Goal: Information Seeking & Learning: Learn about a topic

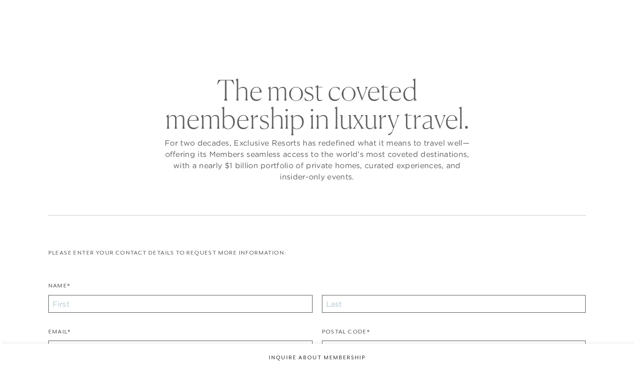
checkbox input "false"
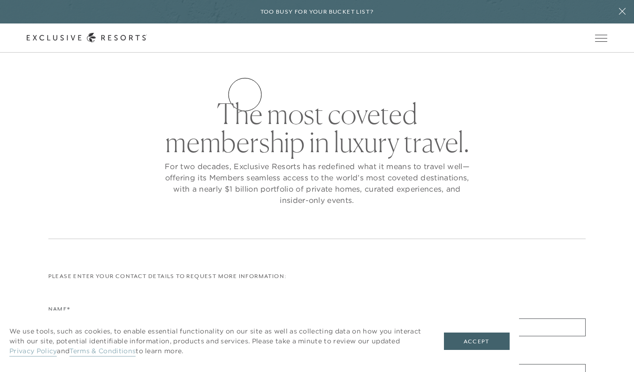
click at [0, 0] on link "Residence Collection" at bounding box center [0, 0] width 0 height 0
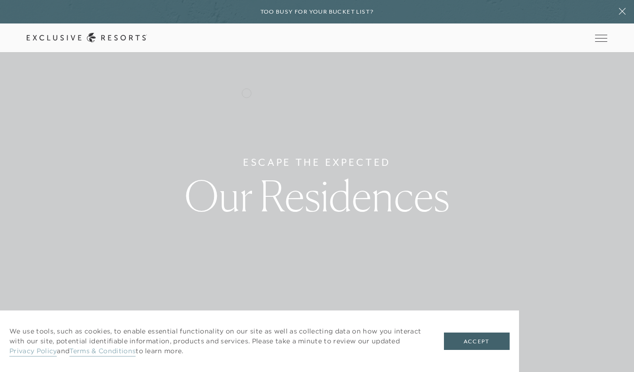
click at [0, 0] on link "Residence Collection" at bounding box center [0, 0] width 0 height 0
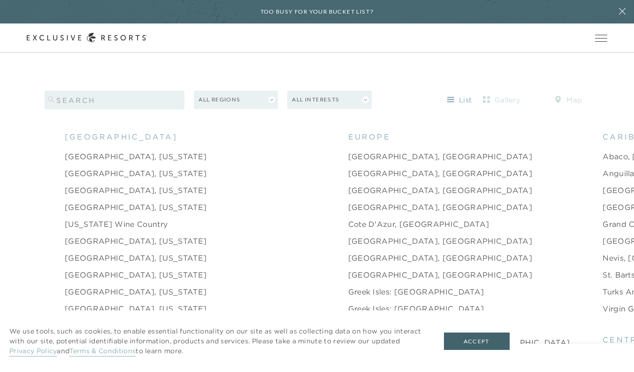
scroll to position [926, 0]
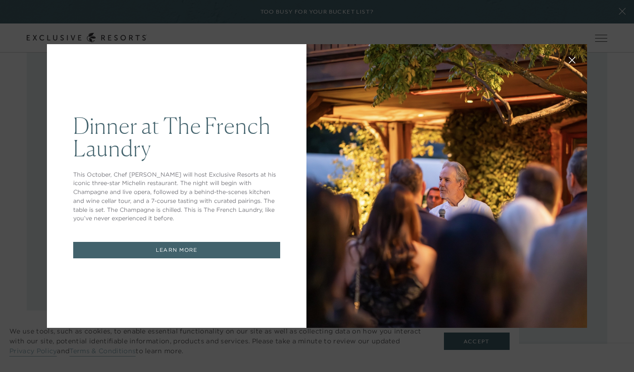
click at [573, 61] on icon at bounding box center [573, 60] width 6 height 6
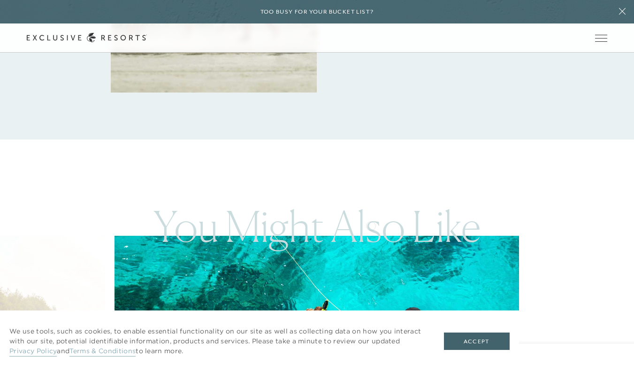
scroll to position [1591, 0]
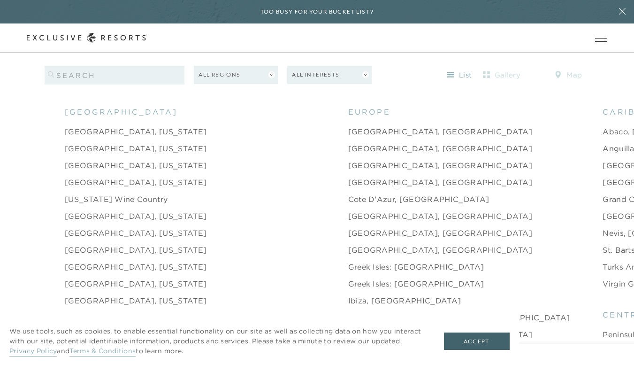
scroll to position [950, 0]
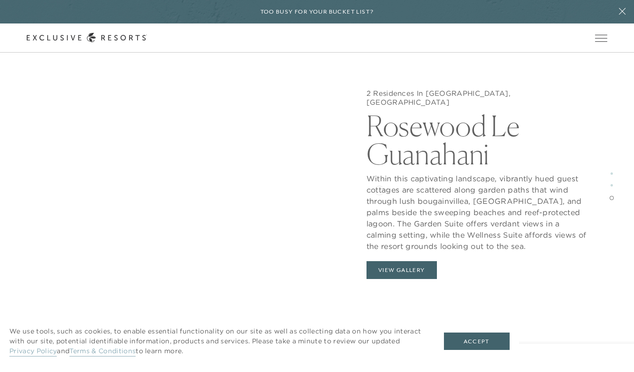
scroll to position [1840, 0]
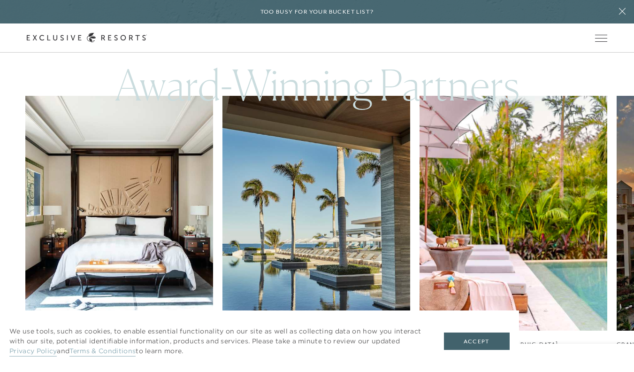
scroll to position [950, 0]
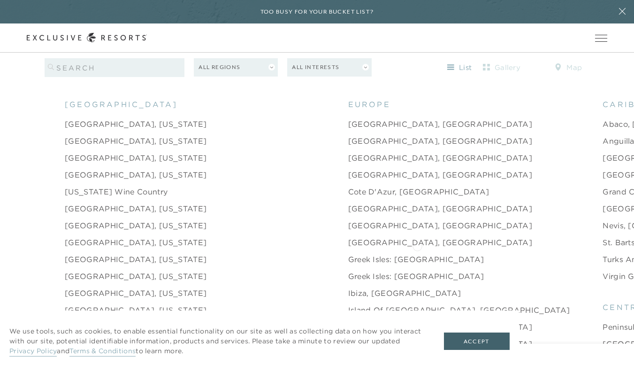
click at [603, 254] on link "Turks and Caicos" at bounding box center [636, 259] width 67 height 11
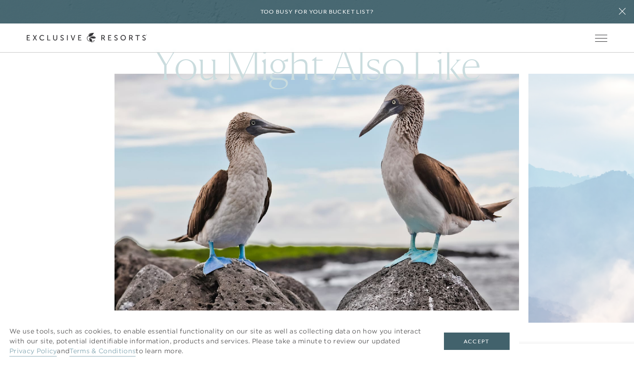
scroll to position [1813, 0]
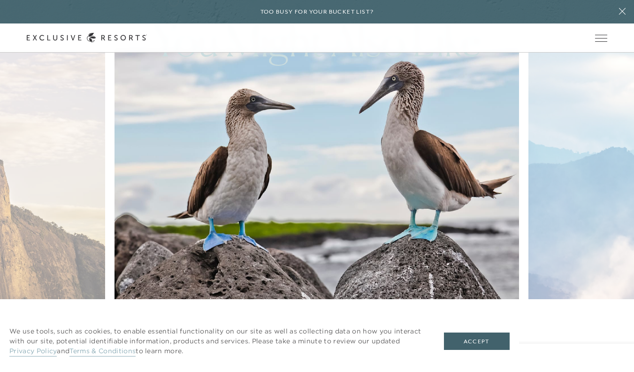
scroll to position [950, 0]
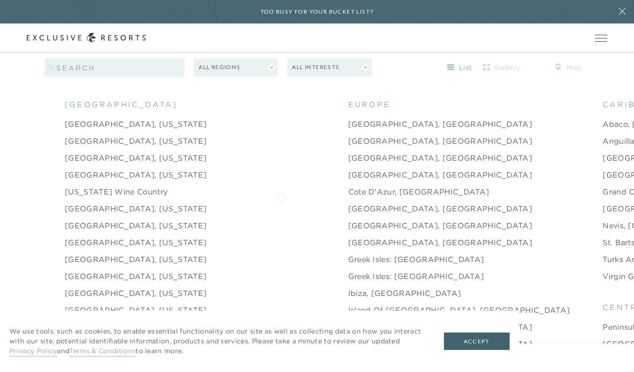
click at [348, 203] on link "[GEOGRAPHIC_DATA], [GEOGRAPHIC_DATA]" at bounding box center [440, 208] width 185 height 11
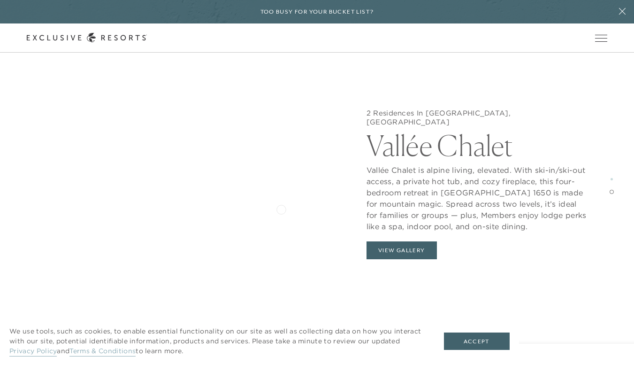
scroll to position [1525, 0]
